Goal: Transaction & Acquisition: Download file/media

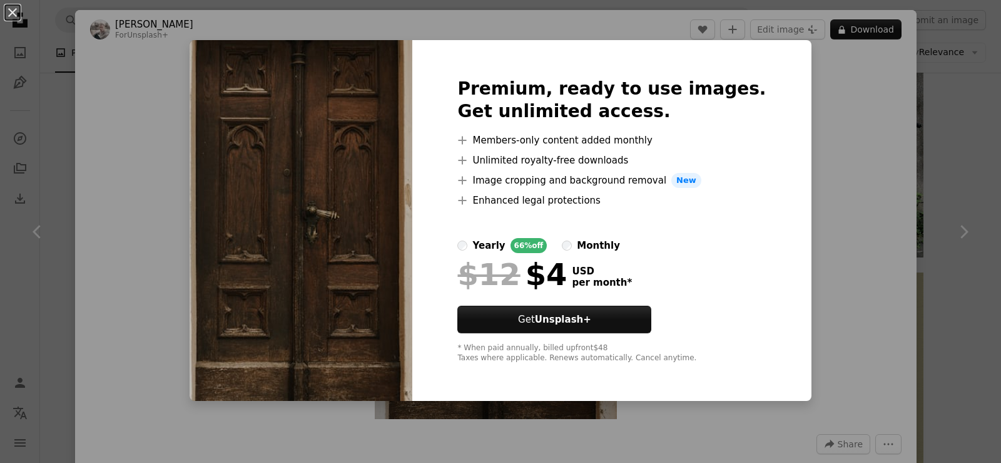
scroll to position [751, 0]
click at [368, 208] on img at bounding box center [301, 220] width 223 height 360
click at [11, 14] on button "An X shape" at bounding box center [12, 12] width 15 height 15
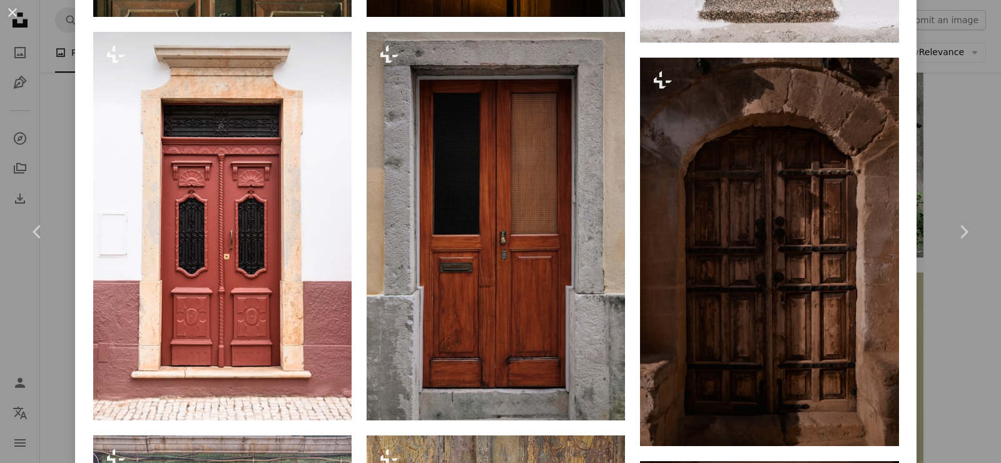
scroll to position [2065, 0]
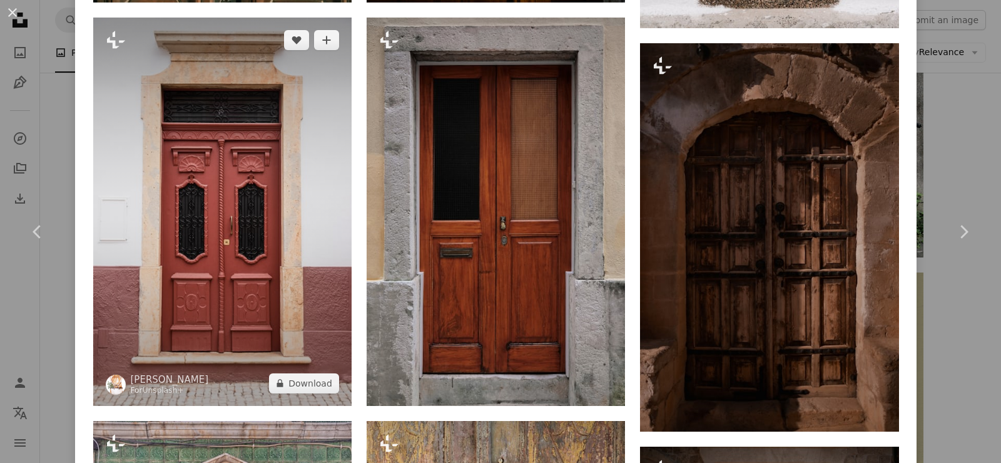
click at [222, 230] on img at bounding box center [222, 212] width 258 height 388
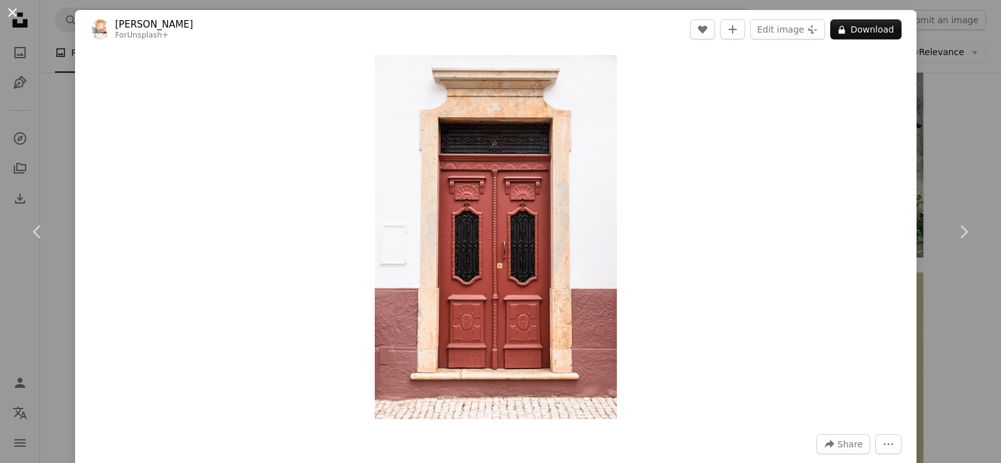
click at [13, 11] on button "An X shape" at bounding box center [12, 12] width 15 height 15
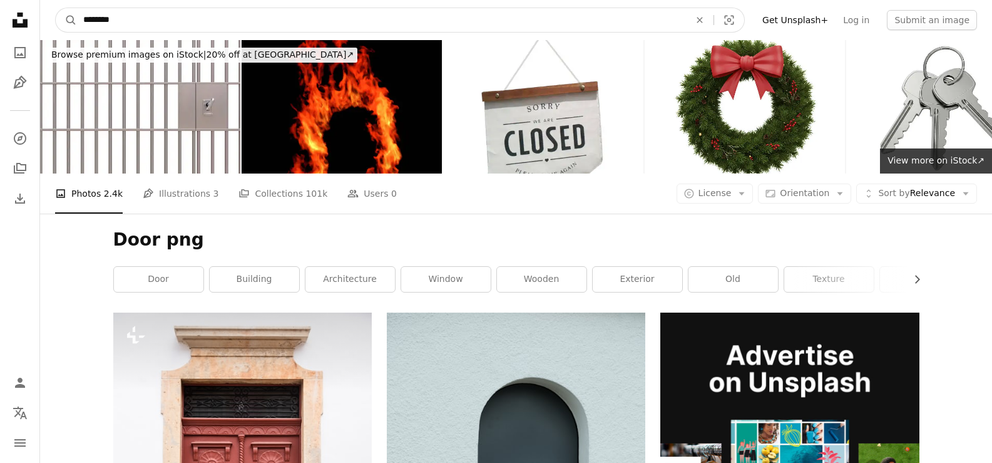
click at [103, 20] on input "********" at bounding box center [381, 20] width 609 height 24
type input "**********"
click at [56, 8] on button "A magnifying glass" at bounding box center [66, 20] width 21 height 24
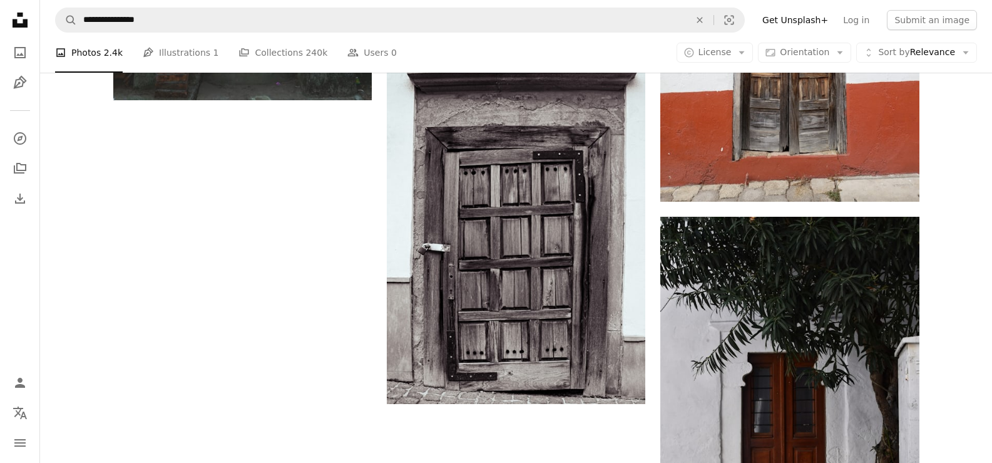
scroll to position [2879, 0]
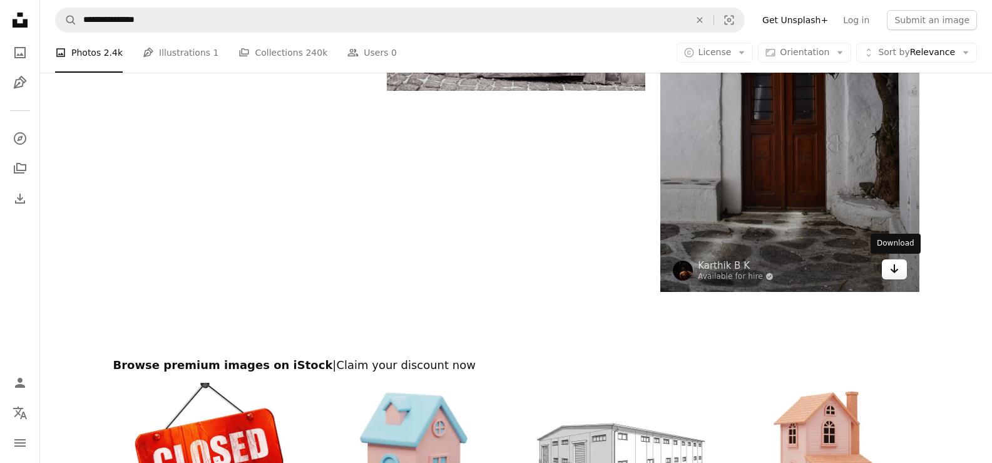
click at [894, 268] on icon "Download" at bounding box center [894, 268] width 8 height 9
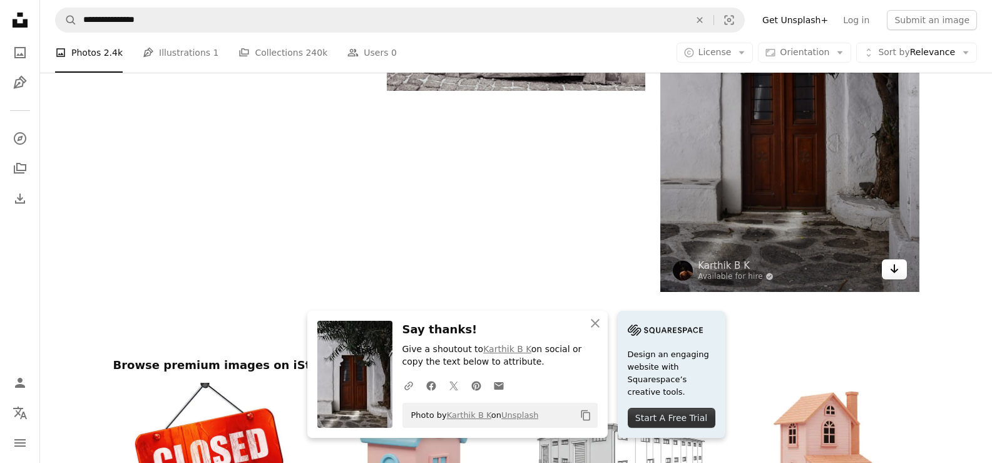
click at [894, 268] on icon "Download" at bounding box center [894, 268] width 8 height 9
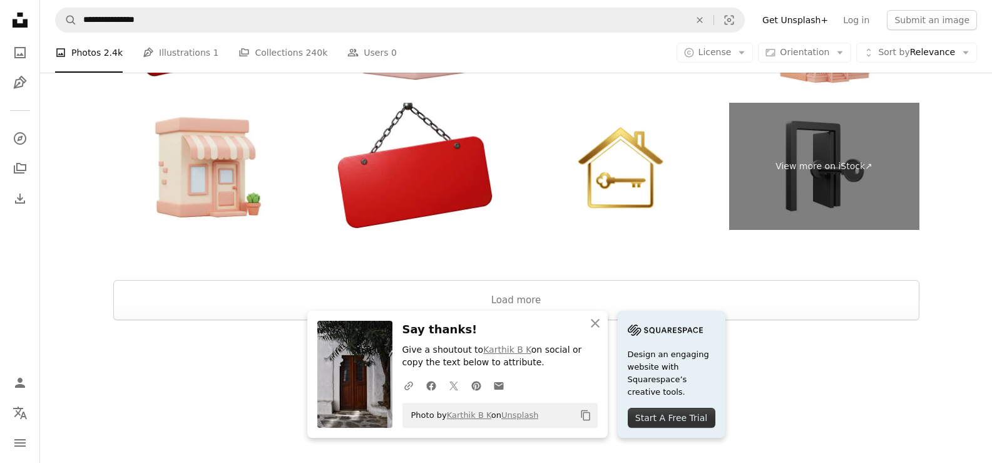
scroll to position [3301, 0]
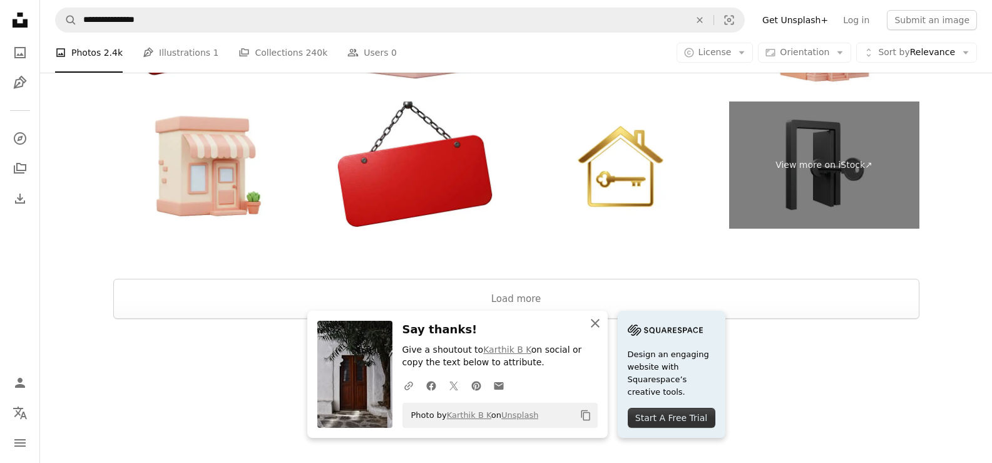
click at [597, 321] on icon "An X shape" at bounding box center [595, 322] width 15 height 15
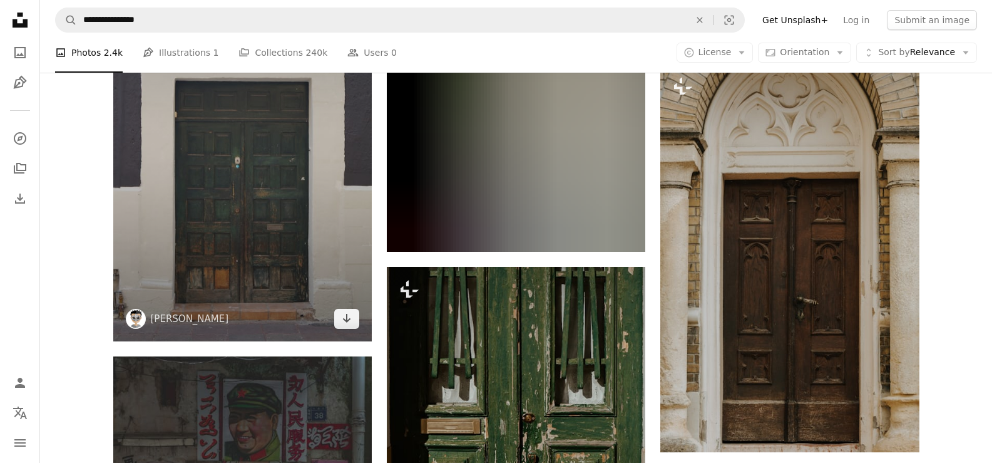
scroll to position [1987, 0]
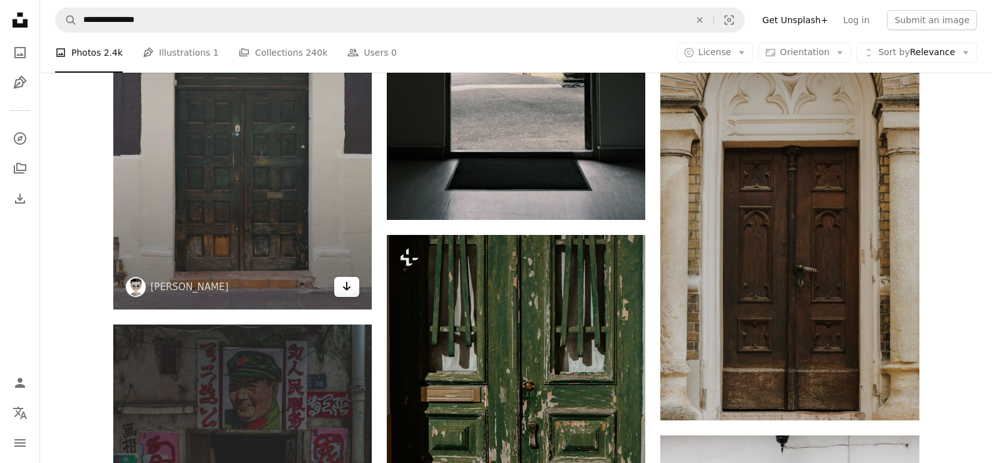
click at [346, 285] on icon "Download" at bounding box center [347, 286] width 8 height 9
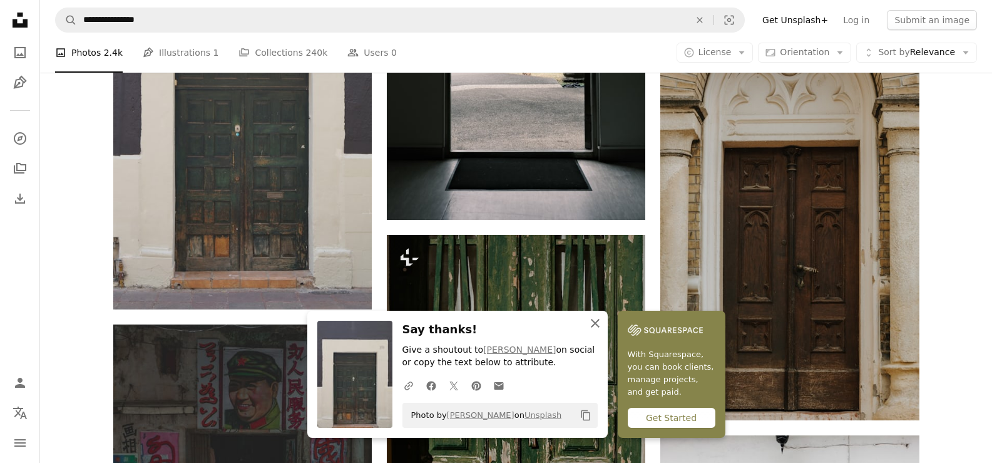
click at [597, 323] on icon "An X shape" at bounding box center [595, 322] width 15 height 15
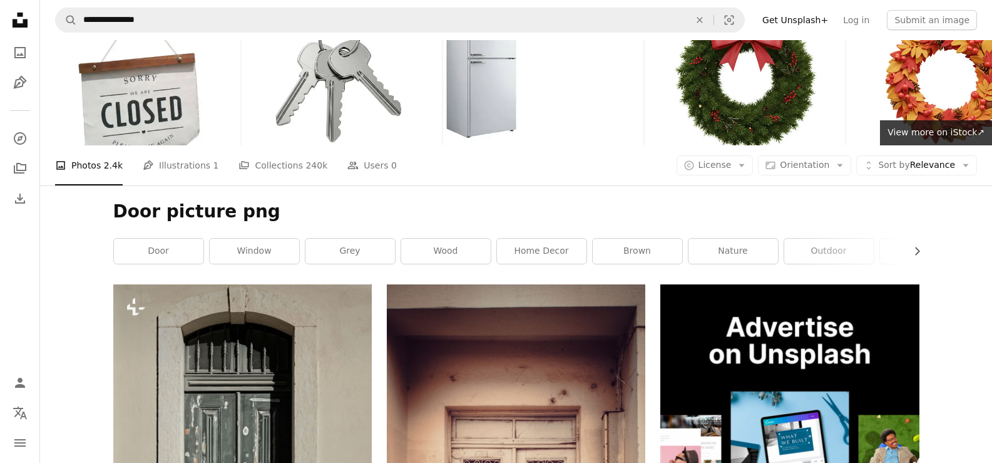
scroll to position [0, 0]
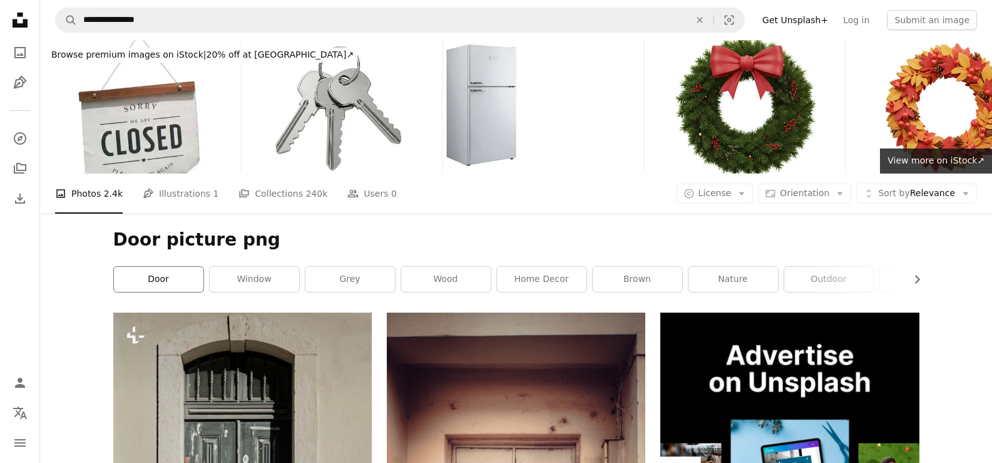
click at [150, 280] on link "door" at bounding box center [158, 279] width 89 height 25
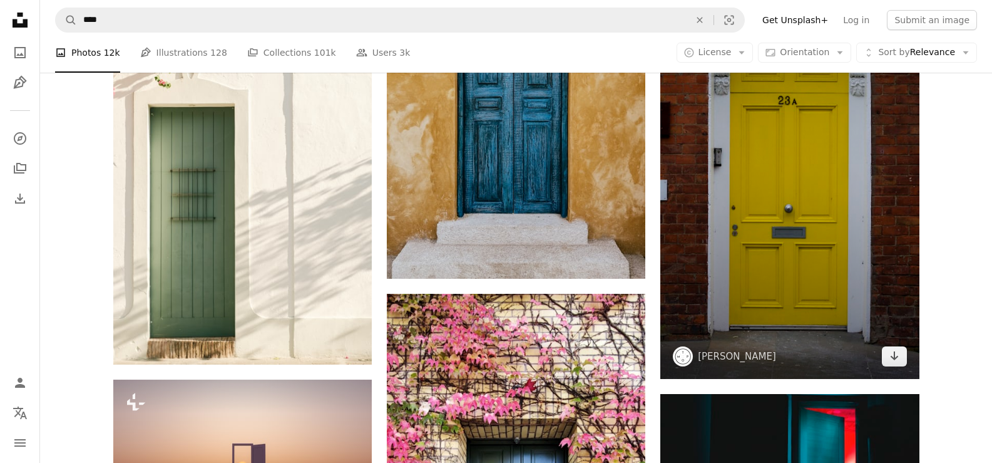
scroll to position [751, 0]
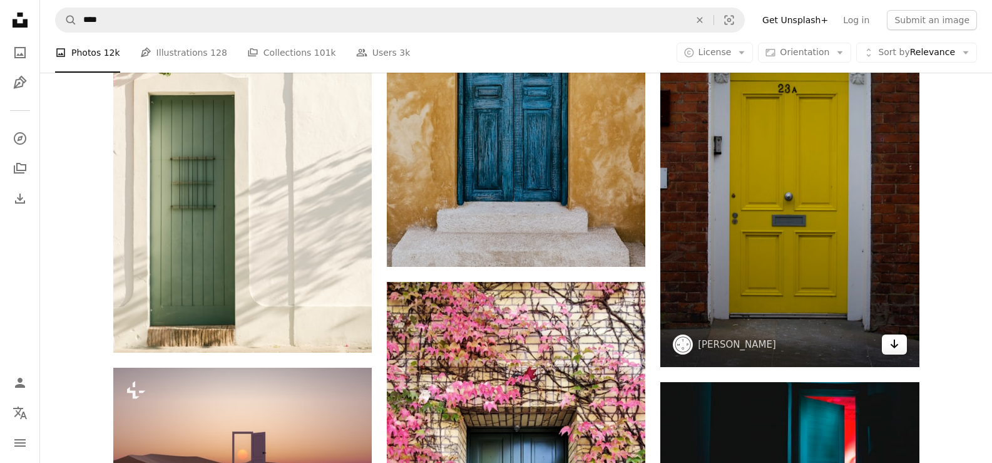
click at [896, 345] on icon "Download" at bounding box center [894, 343] width 8 height 9
